Goal: Information Seeking & Learning: Find specific fact

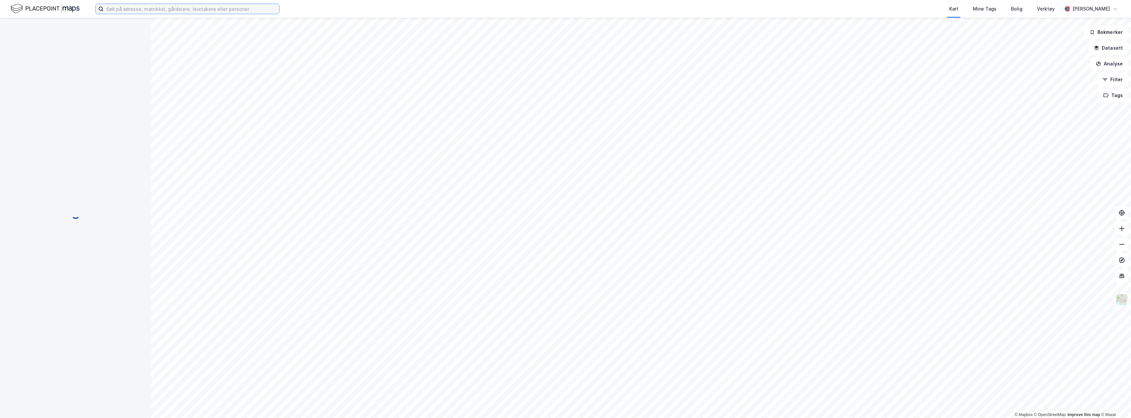
click at [173, 8] on input at bounding box center [192, 9] width 176 height 10
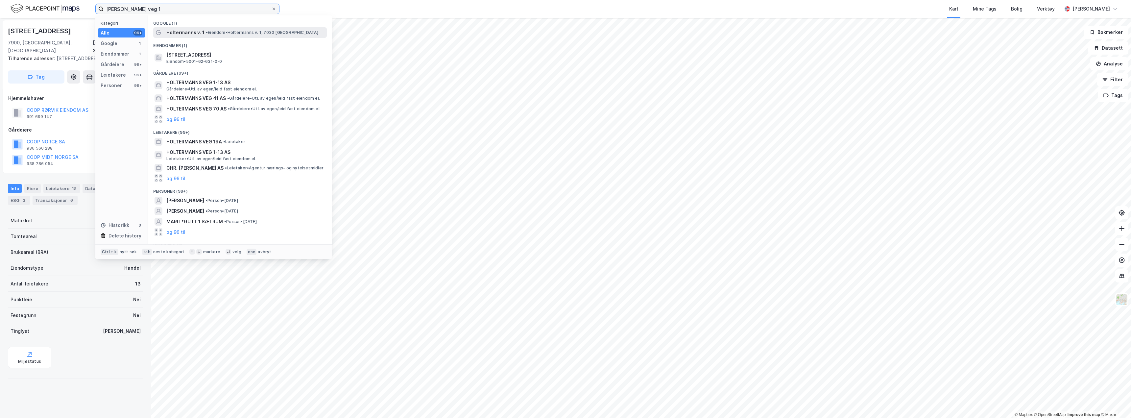
type input "[PERSON_NAME] veg 1"
click at [185, 30] on span "Holtermanns v. 1" at bounding box center [185, 33] width 38 height 8
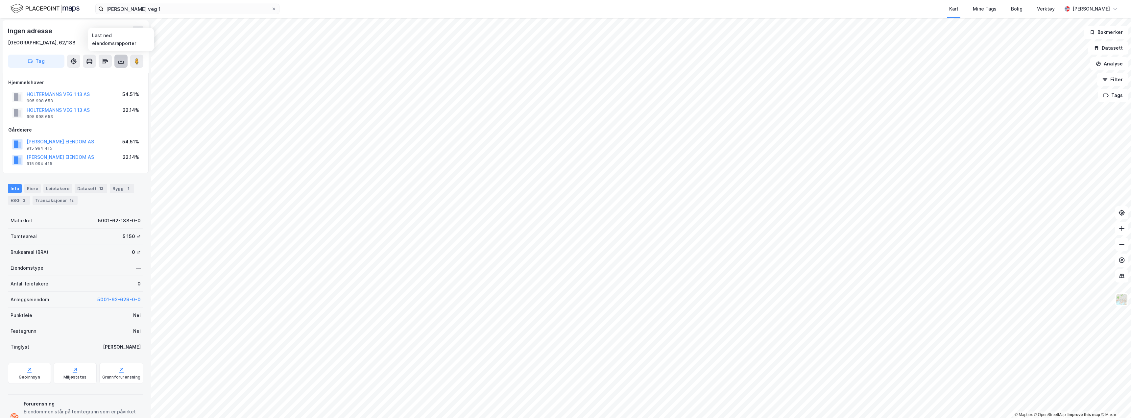
click at [120, 62] on icon at bounding box center [121, 61] width 7 height 7
click at [94, 75] on div "Last ned grunnbok" at bounding box center [88, 74] width 38 height 5
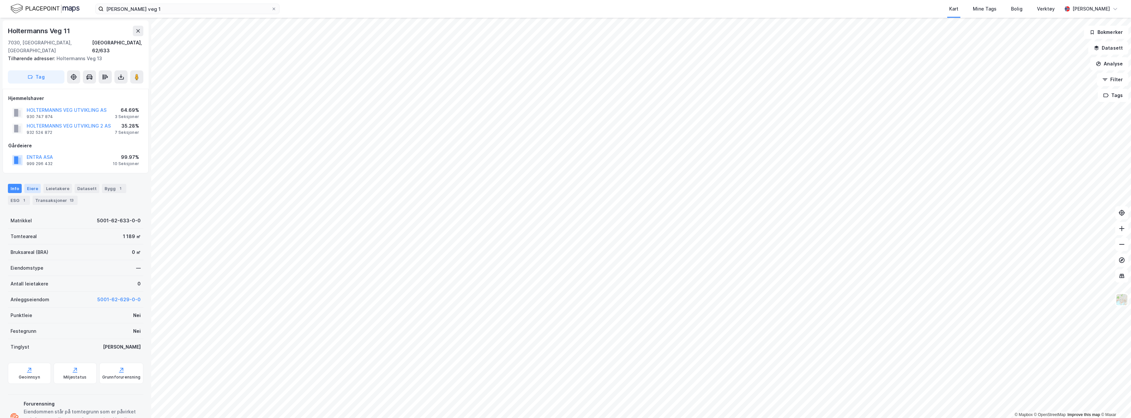
click at [32, 184] on div "Eiere" at bounding box center [32, 188] width 16 height 9
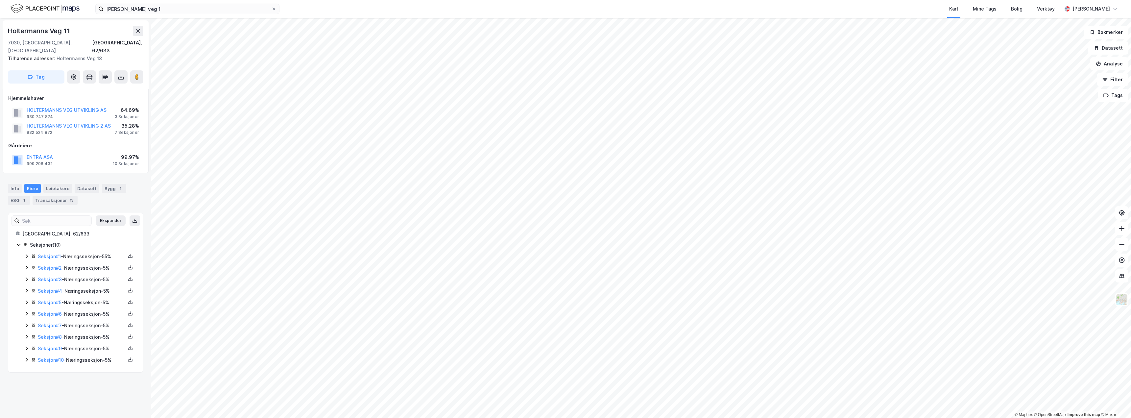
click at [27, 253] on icon at bounding box center [26, 255] width 5 height 5
click at [26, 265] on icon at bounding box center [26, 267] width 5 height 5
click at [26, 267] on icon at bounding box center [27, 268] width 4 height 2
click at [26, 276] on icon at bounding box center [26, 278] width 5 height 5
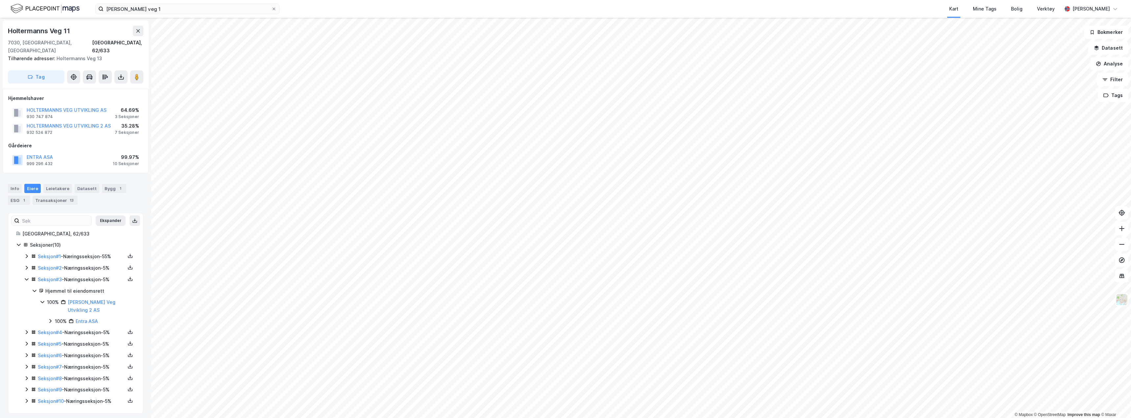
click at [26, 278] on icon at bounding box center [27, 279] width 4 height 2
click at [25, 288] on icon at bounding box center [26, 290] width 5 height 5
click at [25, 299] on icon at bounding box center [26, 301] width 5 height 5
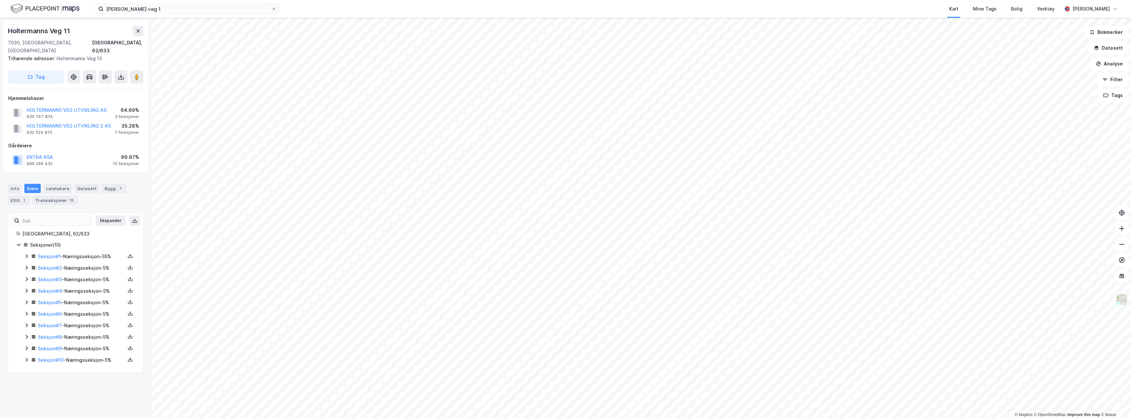
click at [25, 311] on icon at bounding box center [26, 313] width 5 height 5
click at [25, 313] on icon at bounding box center [27, 314] width 4 height 2
click at [26, 322] on icon at bounding box center [26, 324] width 5 height 5
click at [28, 334] on icon at bounding box center [26, 336] width 5 height 5
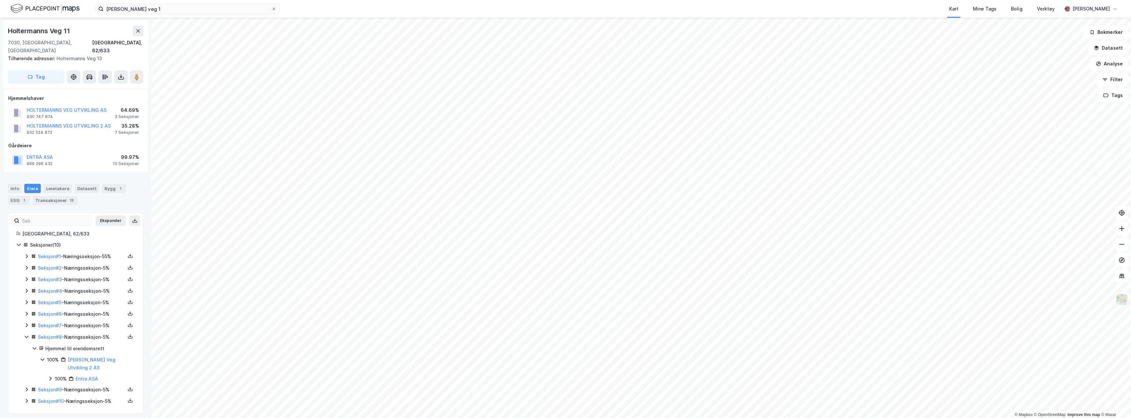
click at [28, 336] on icon at bounding box center [27, 337] width 4 height 2
click at [27, 345] on icon at bounding box center [26, 347] width 5 height 5
click at [26, 356] on div "Seksjon # 10 - Næringsseksjon - 5%" at bounding box center [79, 360] width 111 height 8
click at [25, 357] on icon at bounding box center [26, 359] width 5 height 5
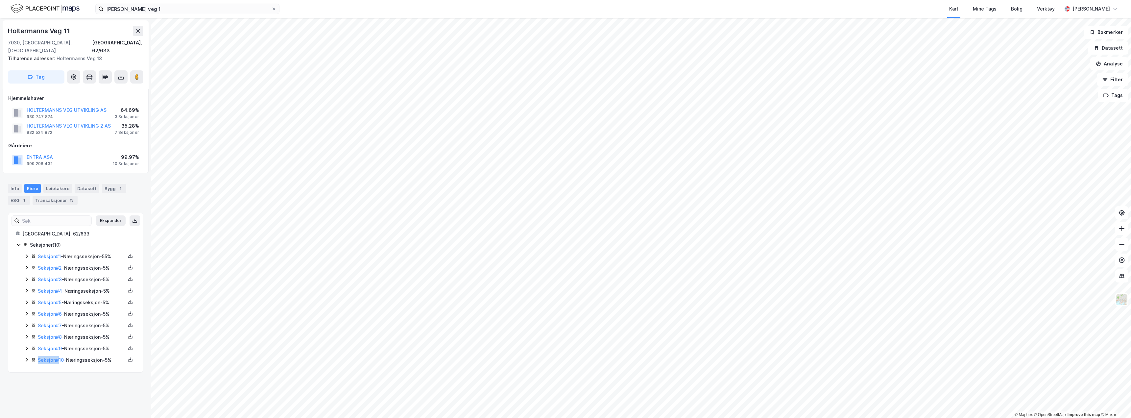
click at [25, 357] on icon at bounding box center [26, 359] width 5 height 5
